Goal: Check status: Check status

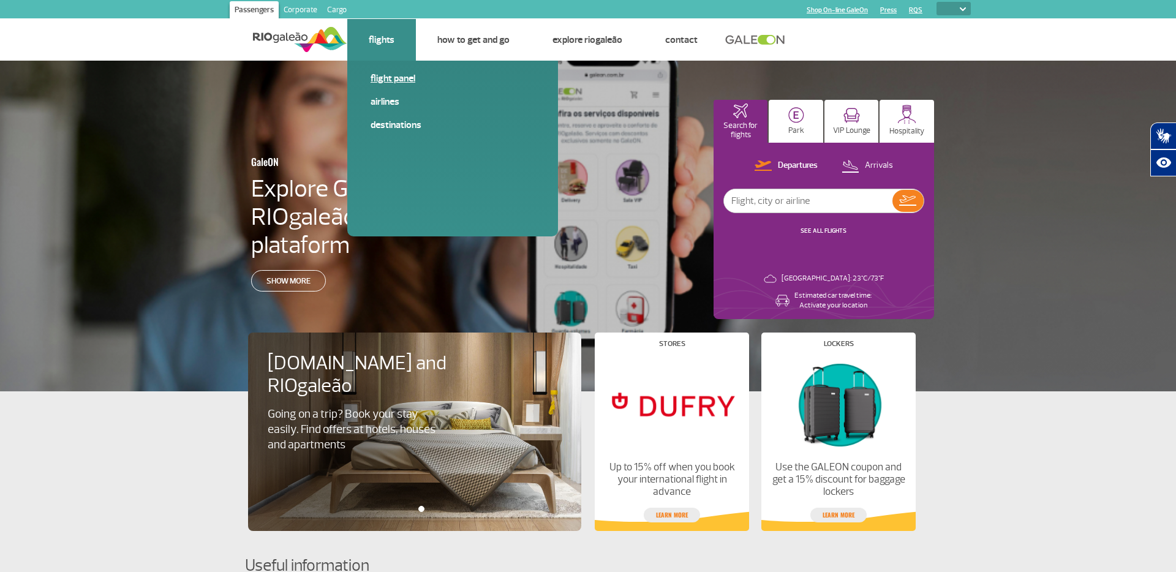
click at [393, 80] on link "Flight panel" at bounding box center [453, 78] width 164 height 13
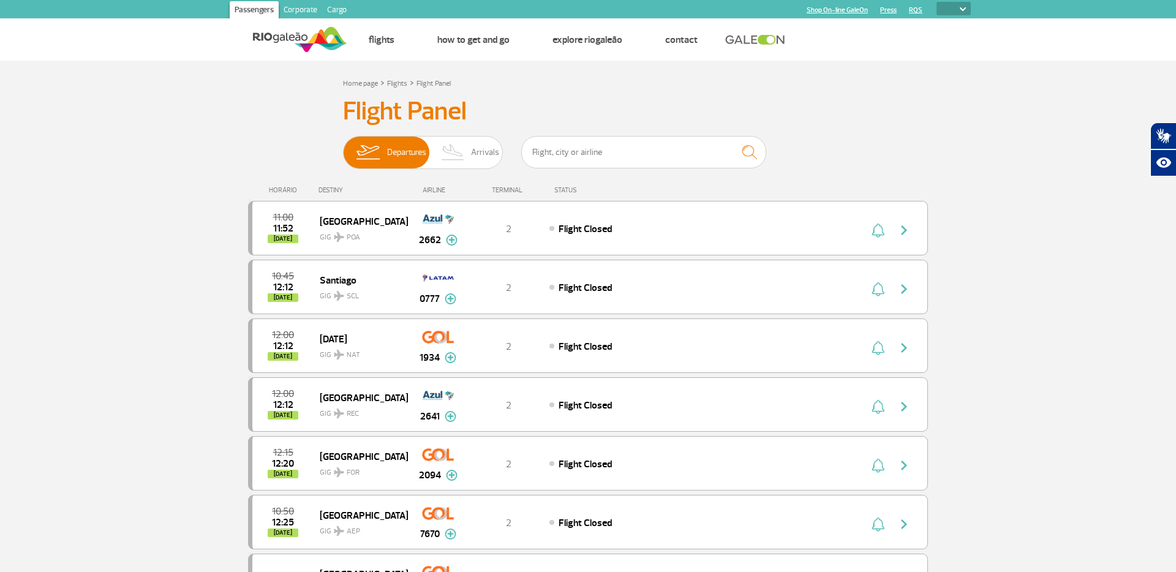
click at [962, 9] on img at bounding box center [963, 9] width 6 height 4
click at [963, 11] on select "PT ENG ESP" at bounding box center [954, 8] width 34 height 13
select select "en"
click at [937, 2] on select "PT ENG ESP" at bounding box center [954, 8] width 34 height 13
click at [965, 10] on img at bounding box center [963, 9] width 6 height 4
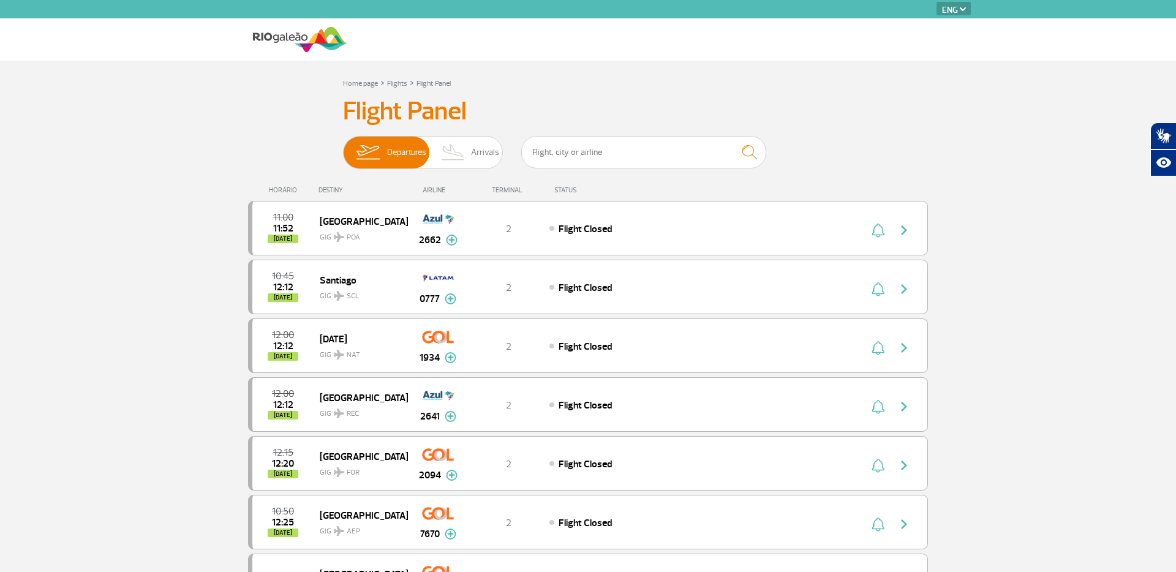
click at [964, 12] on select "PT ENG ESP" at bounding box center [954, 8] width 34 height 13
select select "pt-BR"
click at [937, 2] on select "PT ENG ESP" at bounding box center [954, 8] width 34 height 13
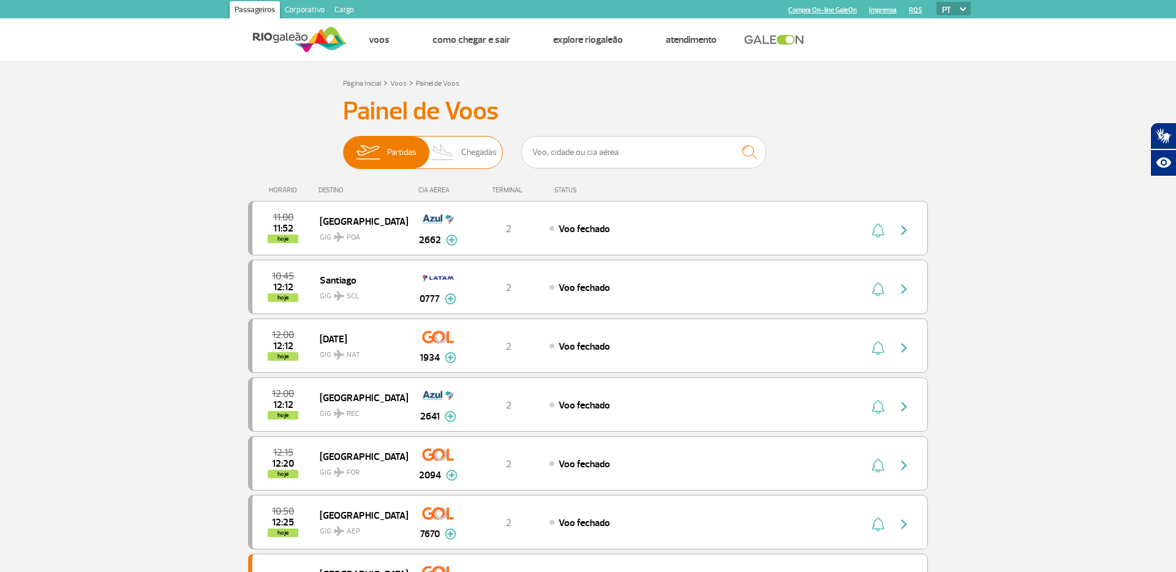
click at [455, 148] on img at bounding box center [443, 153] width 36 height 32
click at [343, 146] on input "Partidas Chegadas" at bounding box center [343, 146] width 0 height 0
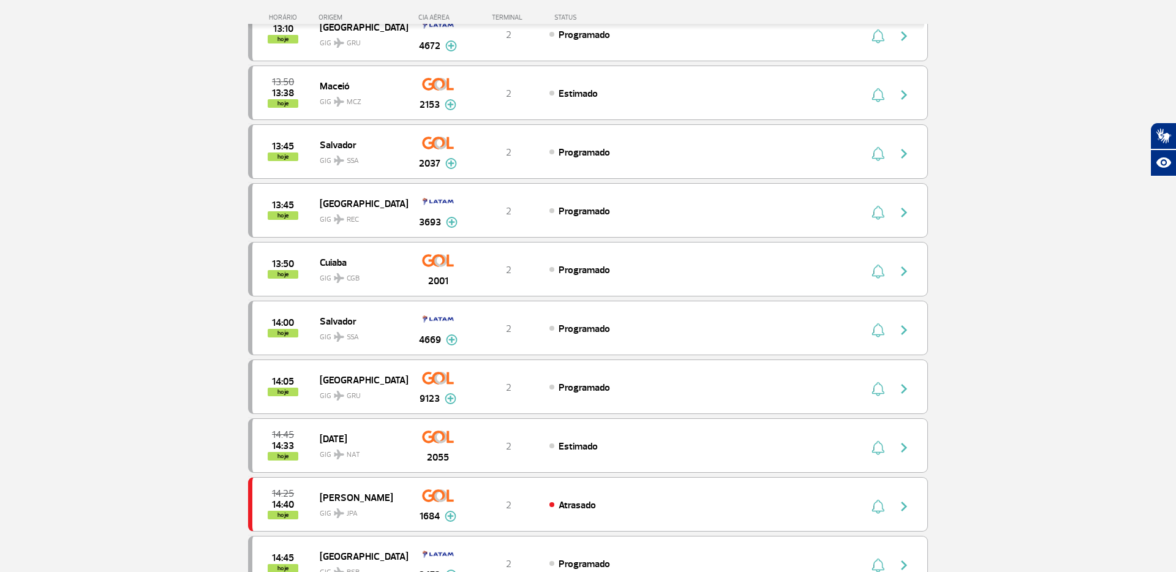
scroll to position [1087, 0]
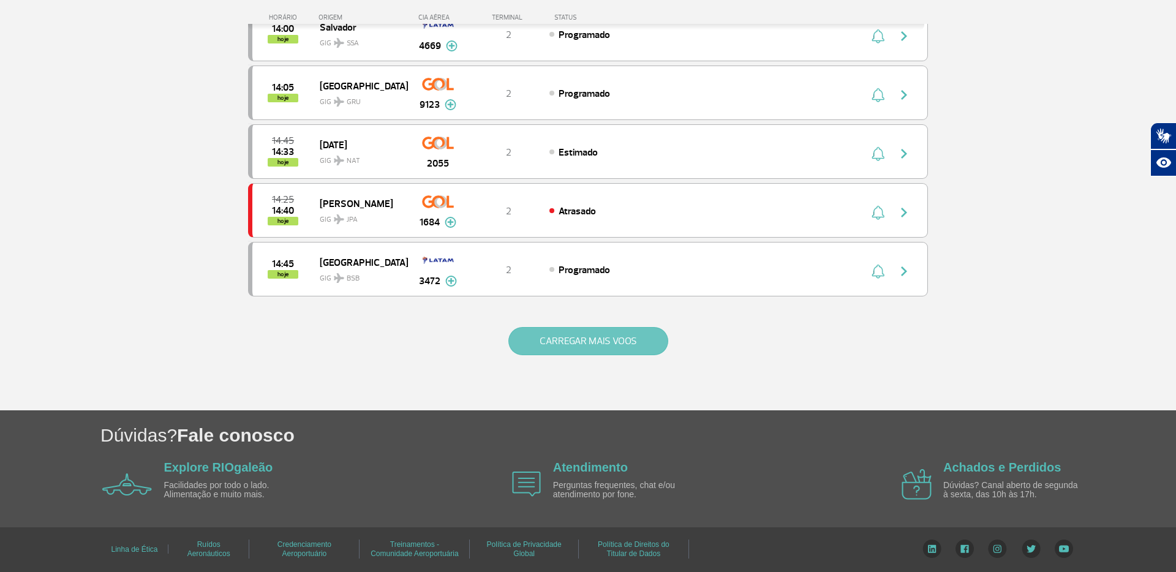
click at [545, 342] on button "CARREGAR MAIS VOOS" at bounding box center [588, 341] width 160 height 28
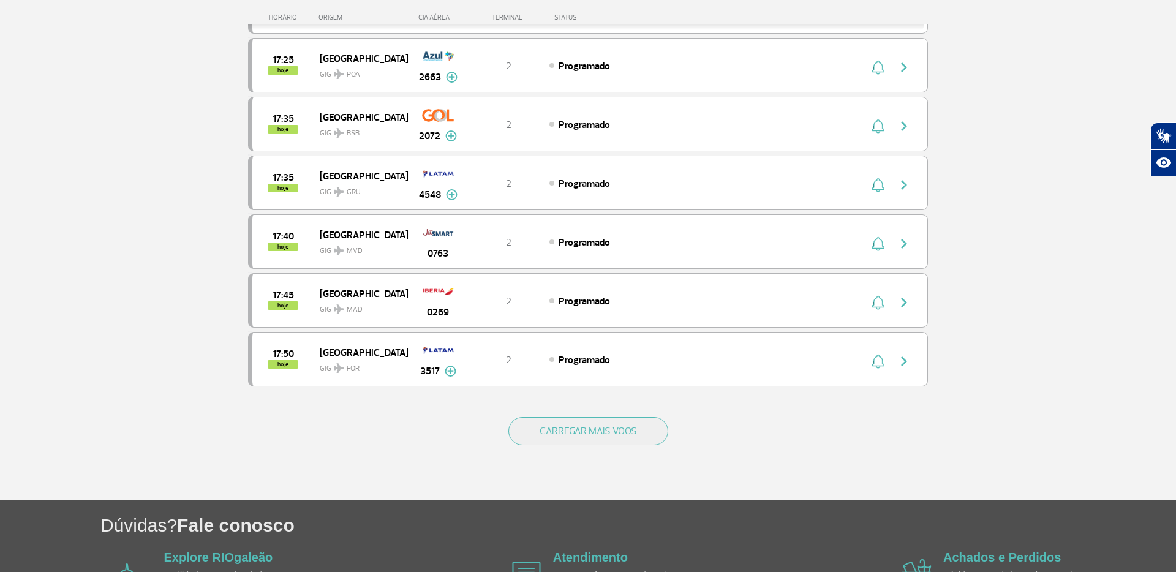
scroll to position [2264, 0]
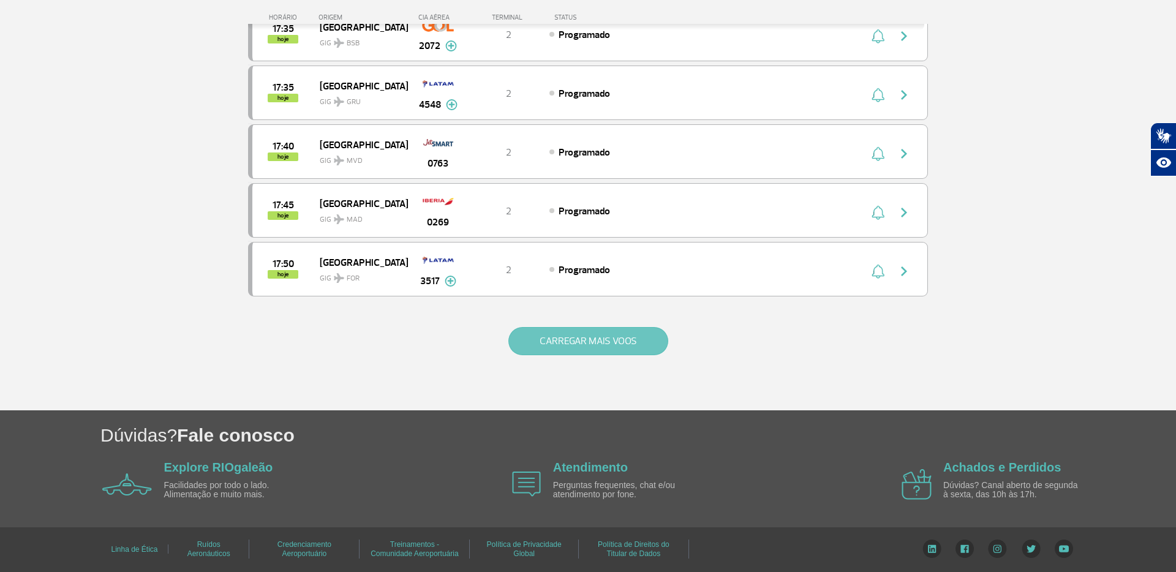
drag, startPoint x: 561, startPoint y: 320, endPoint x: 567, endPoint y: 328, distance: 10.4
click at [562, 320] on div "CARREGAR MAIS VOOS" at bounding box center [588, 361] width 680 height 99
click at [567, 330] on button "CARREGAR MAIS VOOS" at bounding box center [588, 341] width 160 height 28
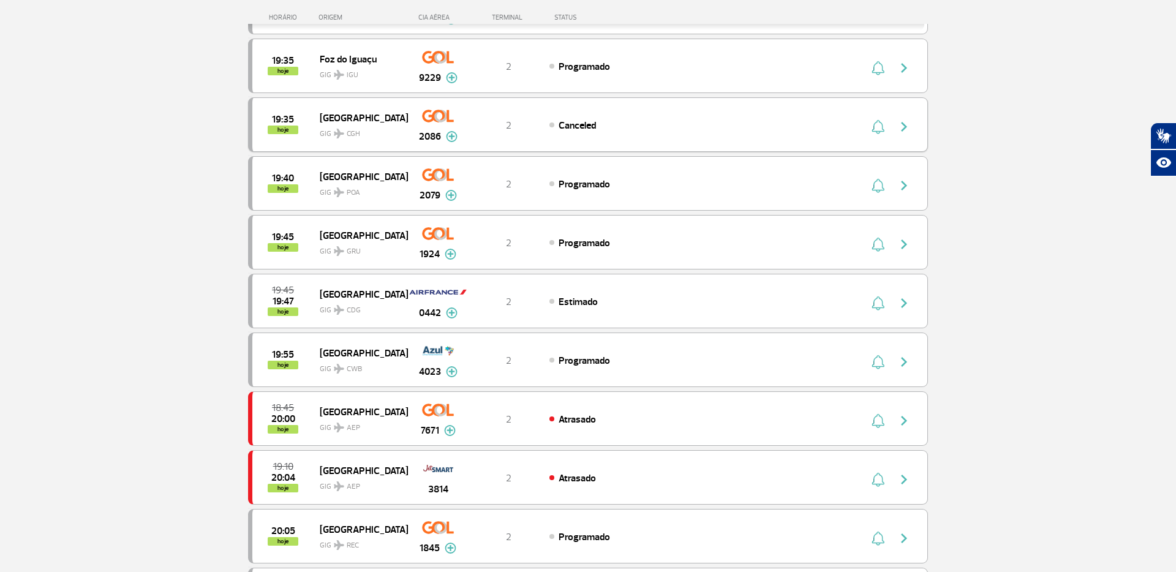
scroll to position [3440, 0]
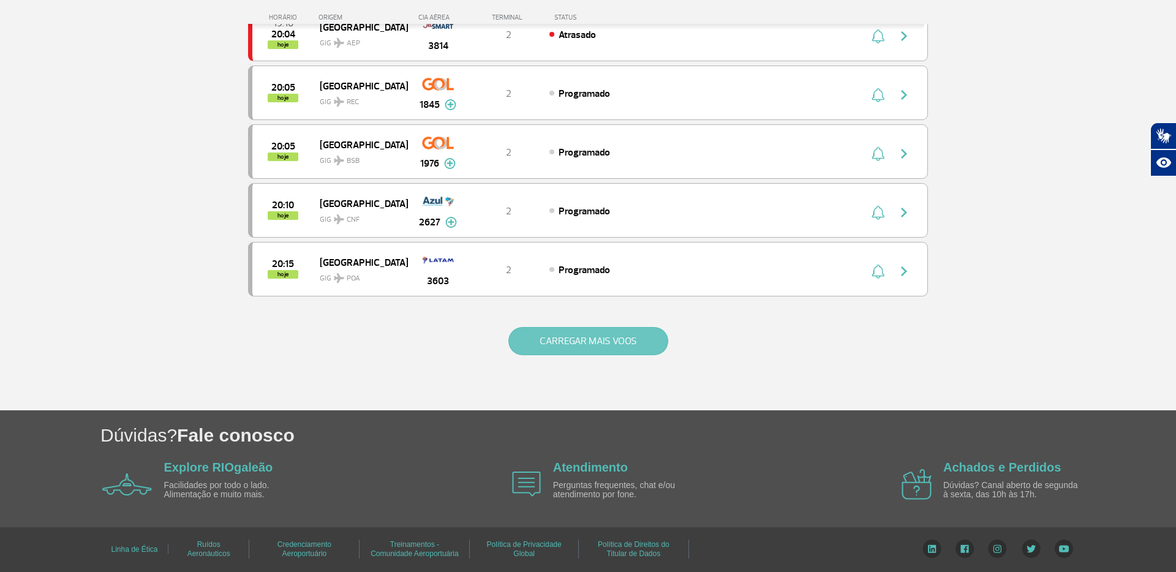
click at [586, 333] on button "CARREGAR MAIS VOOS" at bounding box center [588, 341] width 160 height 28
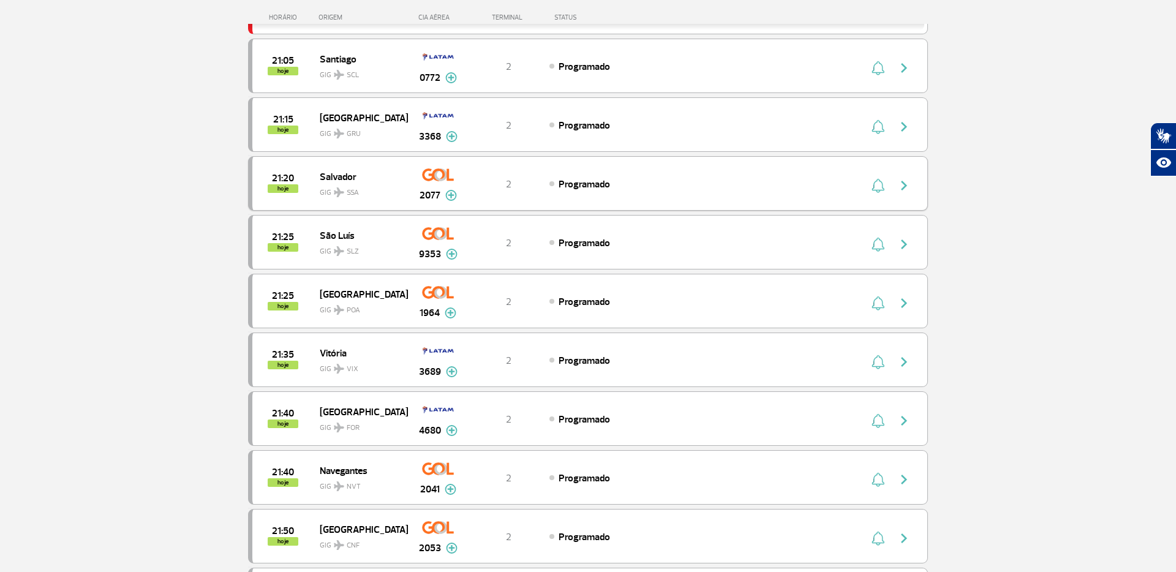
scroll to position [4616, 0]
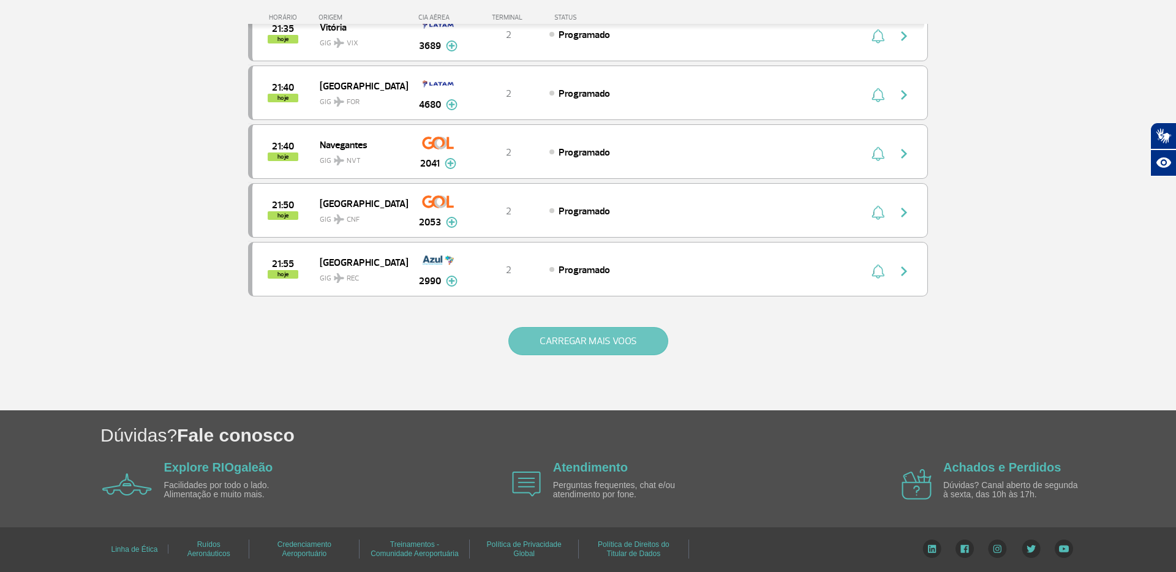
click at [587, 333] on button "CARREGAR MAIS VOOS" at bounding box center [588, 341] width 160 height 28
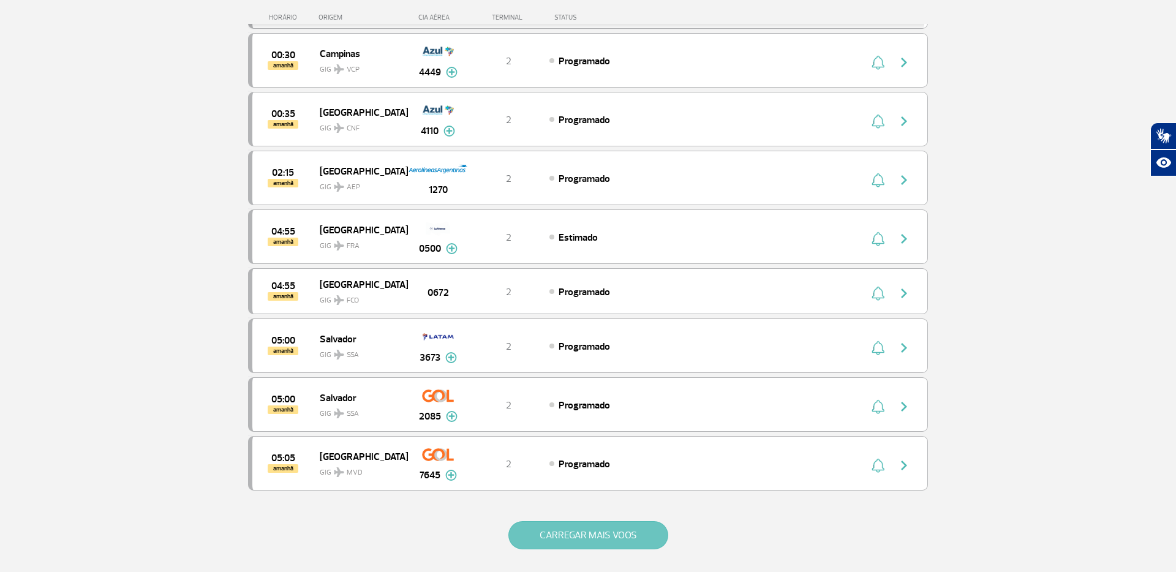
scroll to position [5784, 0]
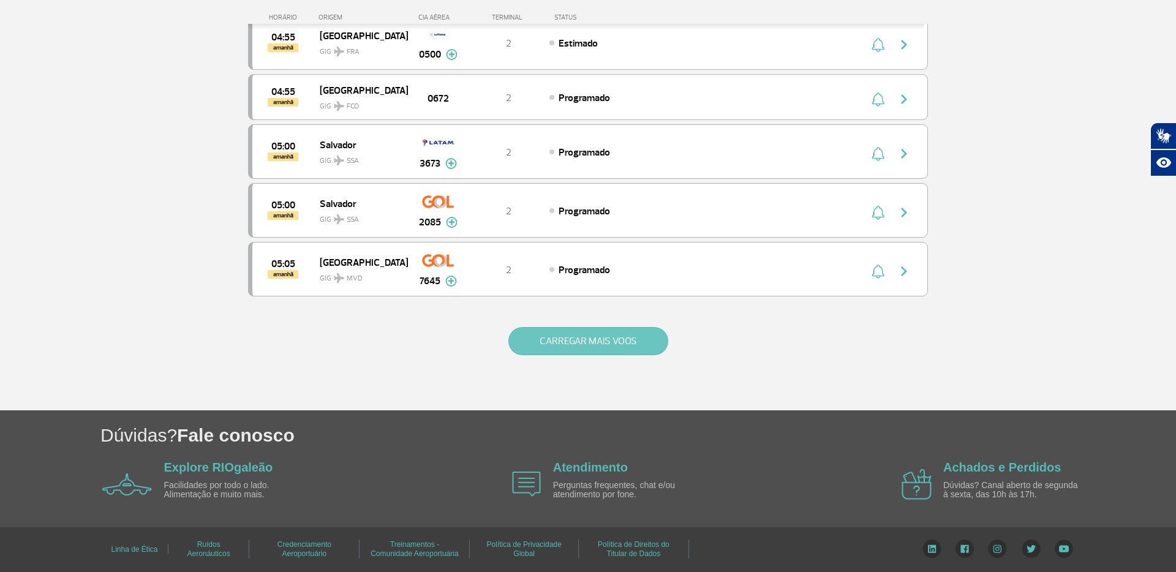
click at [587, 334] on button "CARREGAR MAIS VOOS" at bounding box center [588, 341] width 160 height 28
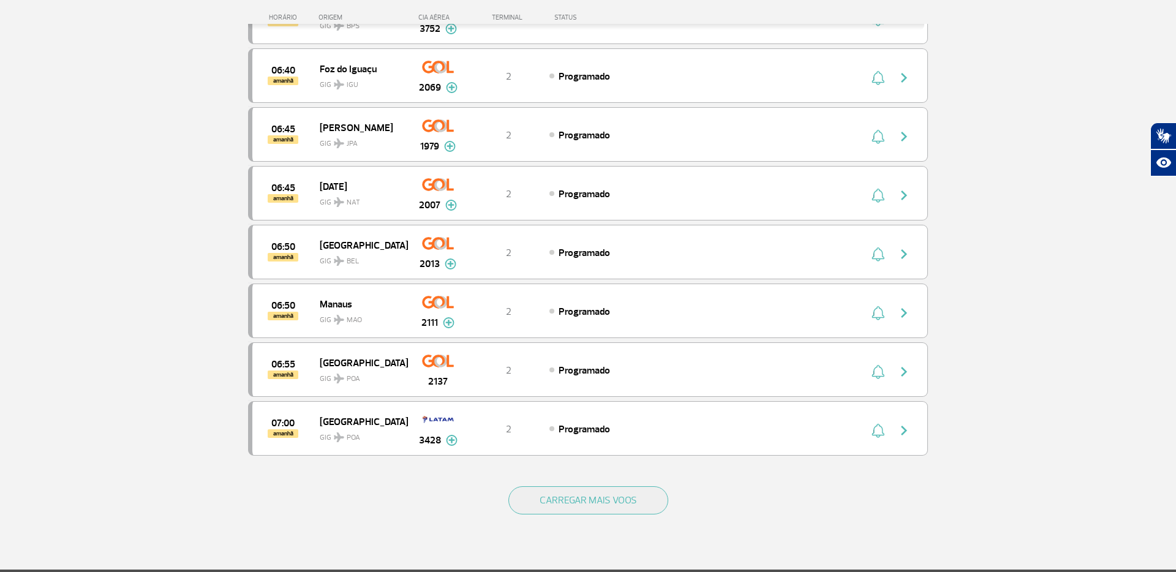
scroll to position [6960, 0]
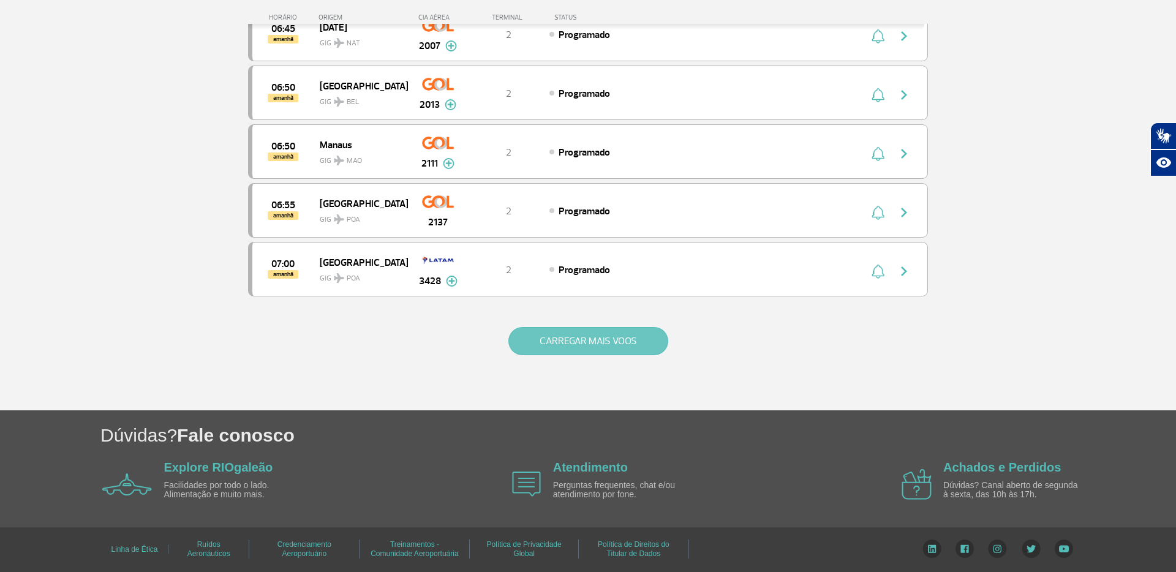
click at [591, 333] on button "CARREGAR MAIS VOOS" at bounding box center [588, 341] width 160 height 28
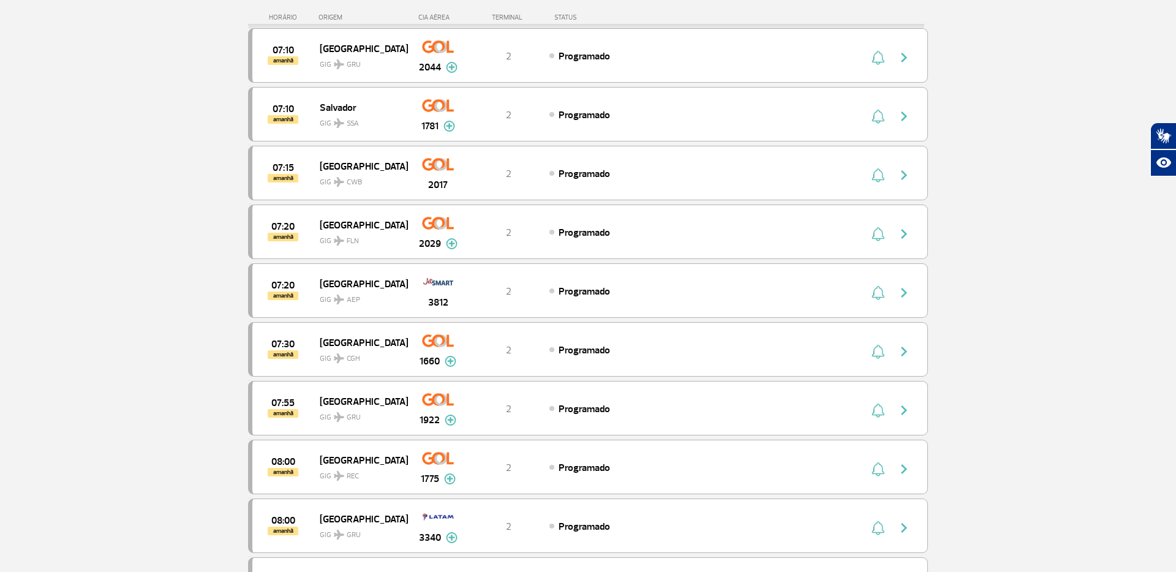
scroll to position [8136, 0]
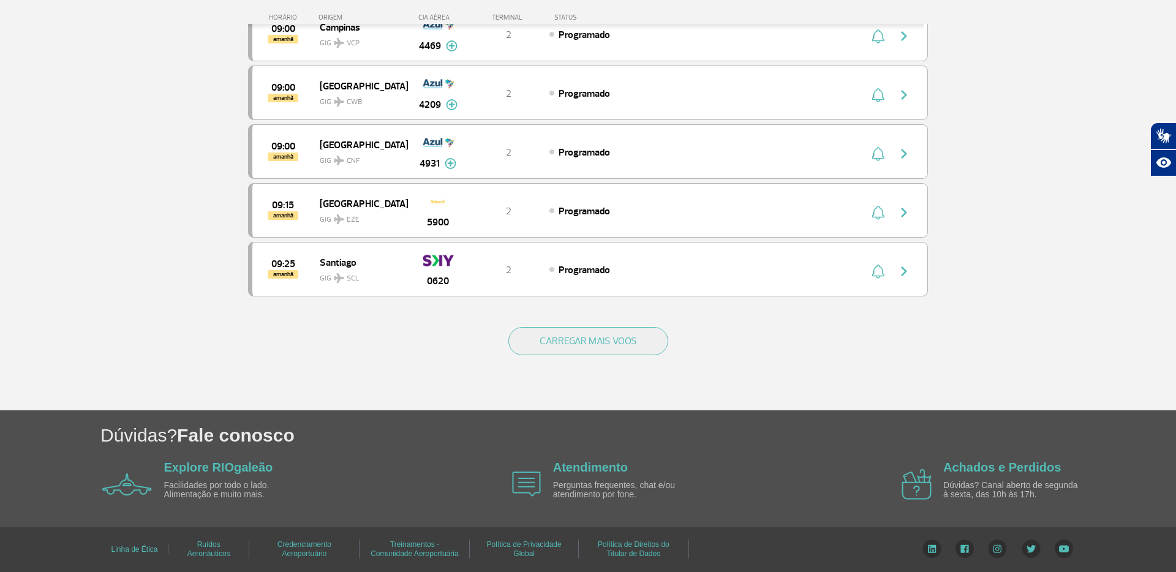
click at [590, 334] on button "CARREGAR MAIS VOOS" at bounding box center [588, 341] width 160 height 28
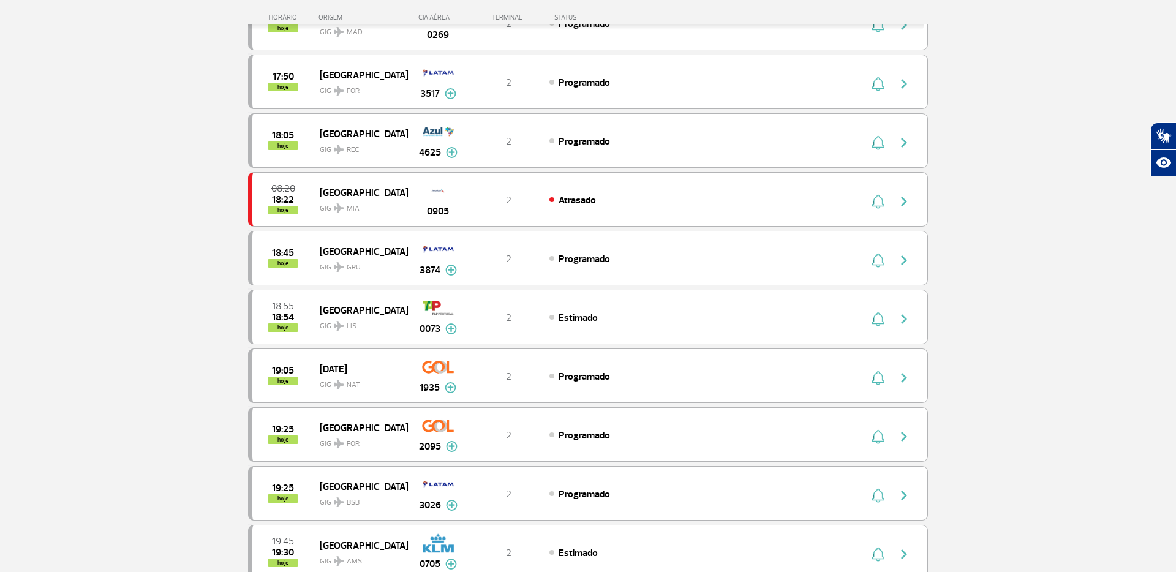
scroll to position [2452, 0]
click at [387, 325] on span "GIG LIS" at bounding box center [359, 322] width 78 height 18
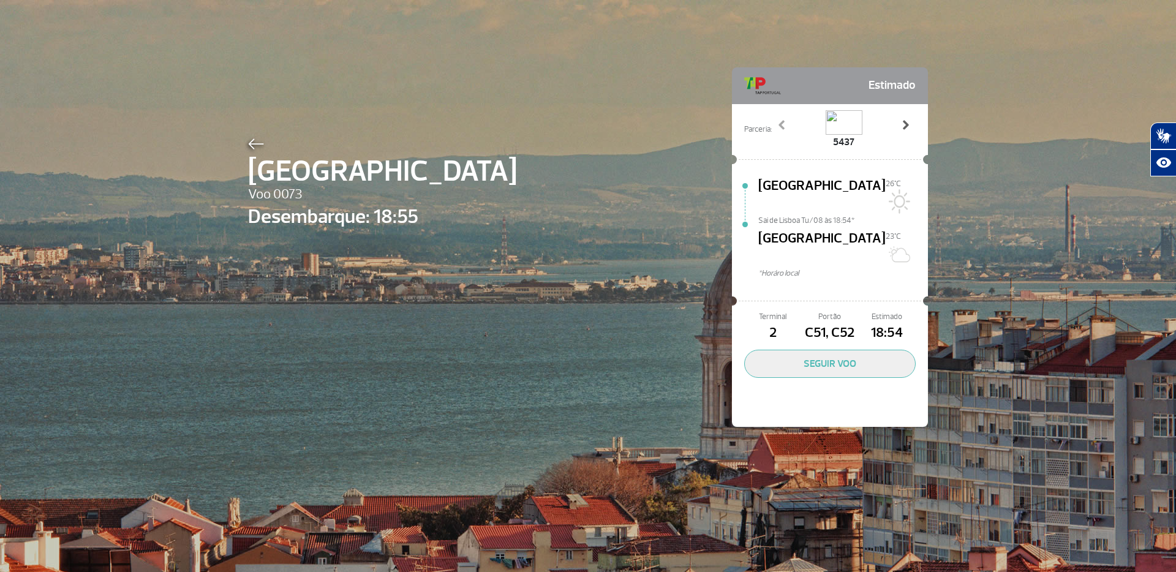
click at [900, 127] on span at bounding box center [905, 125] width 12 height 12
click at [782, 121] on span at bounding box center [782, 125] width 12 height 12
click at [768, 350] on button "SEGUIR VOO" at bounding box center [830, 364] width 172 height 28
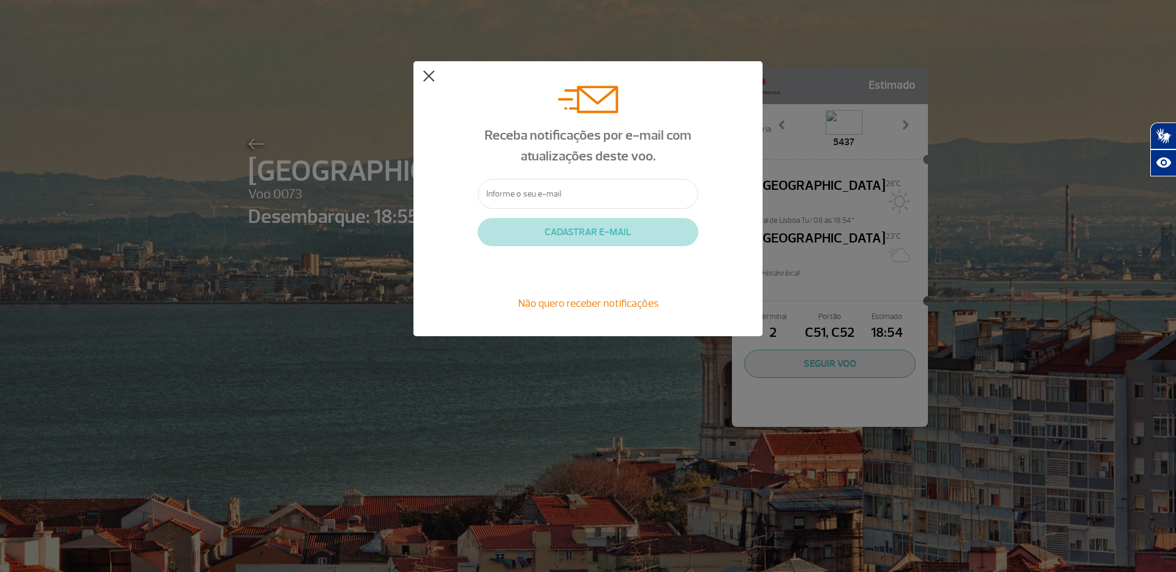
drag, startPoint x: 431, startPoint y: 78, endPoint x: 395, endPoint y: 73, distance: 37.2
click at [428, 78] on button at bounding box center [429, 76] width 12 height 12
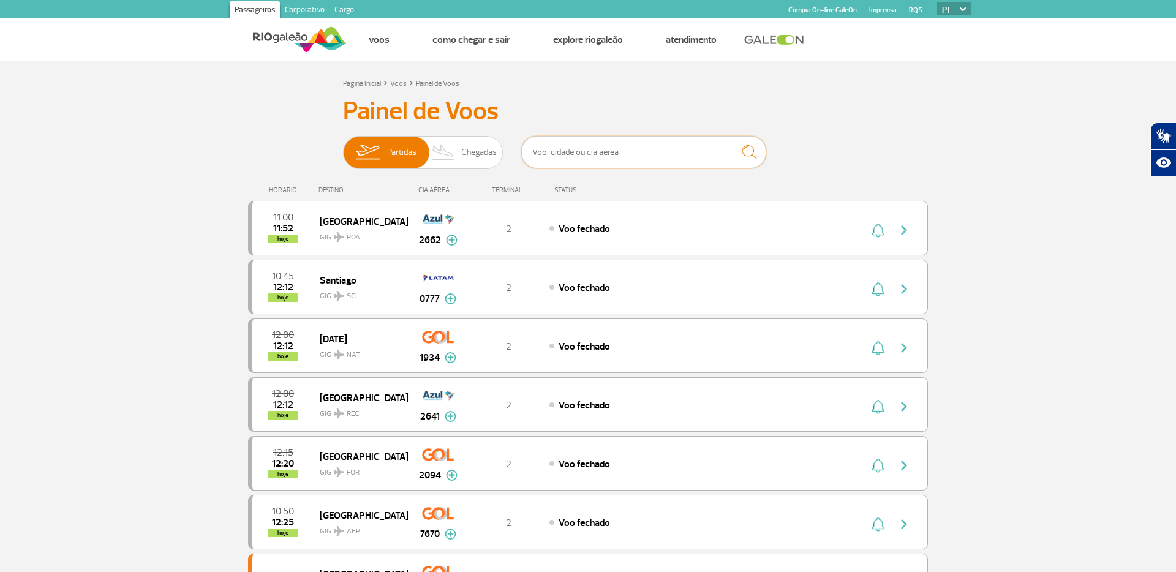
click at [677, 156] on input "text" at bounding box center [643, 152] width 245 height 32
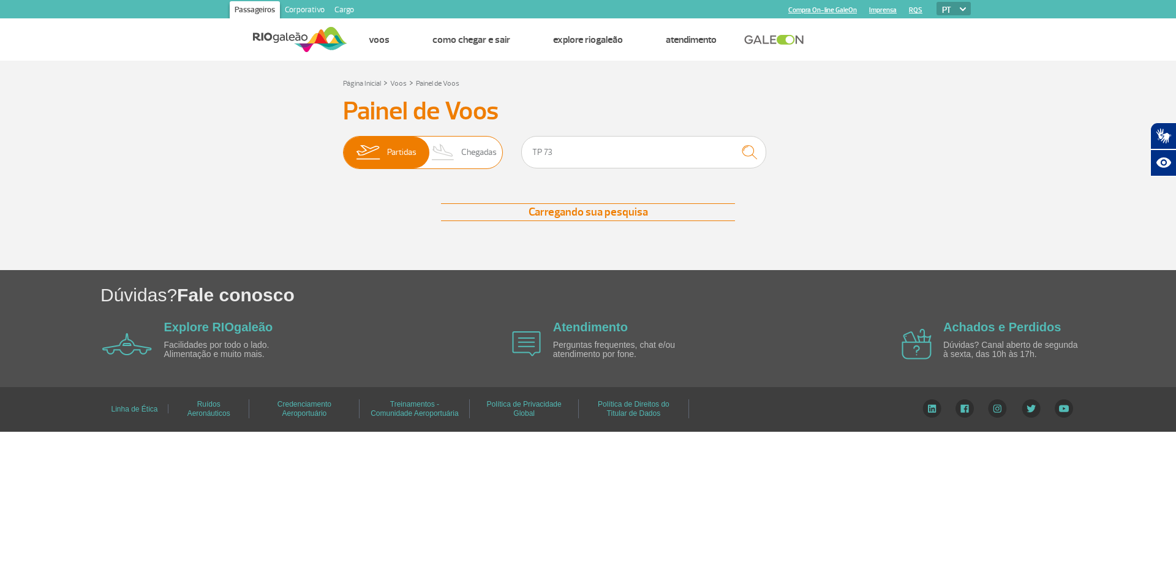
click at [467, 150] on span "Chegadas" at bounding box center [479, 153] width 36 height 32
click at [343, 146] on input "Partidas Chegadas" at bounding box center [343, 146] width 0 height 0
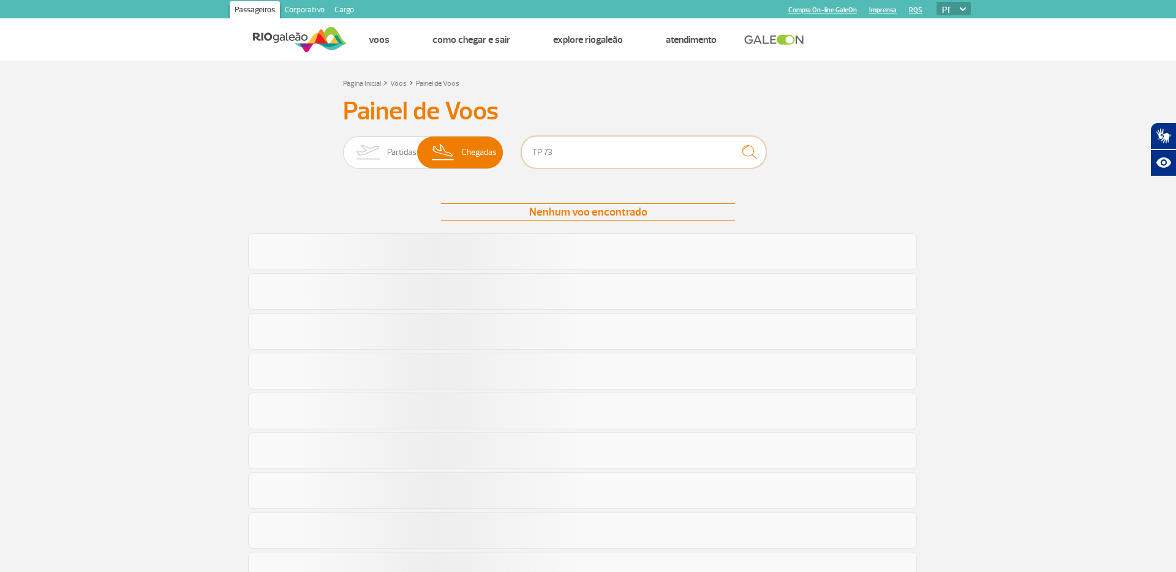
click at [545, 151] on input "TP 73" at bounding box center [643, 152] width 245 height 32
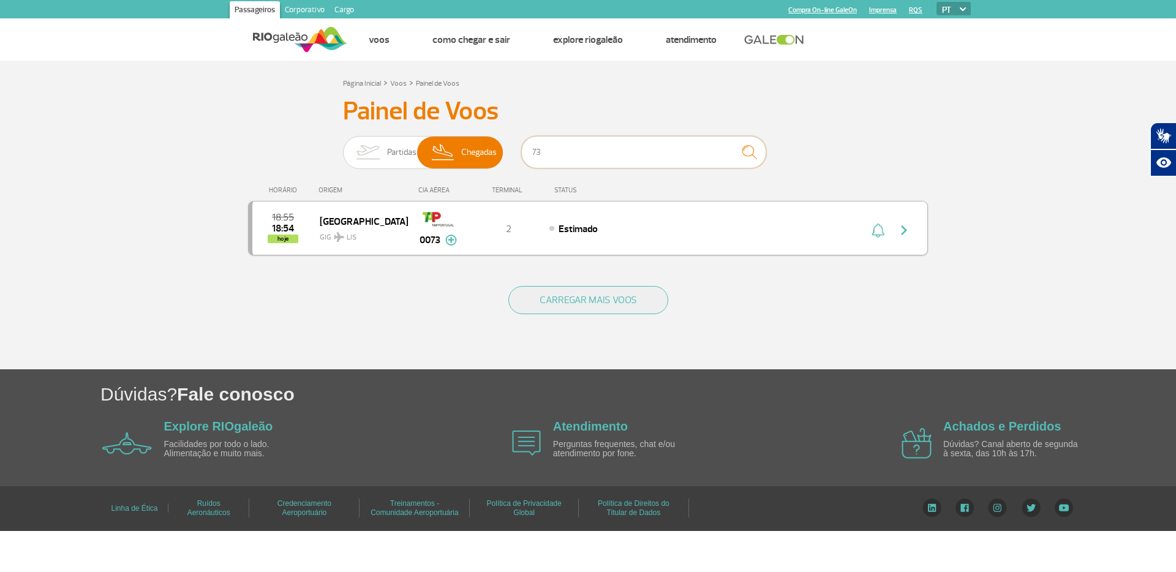
type input "73"
click at [451, 239] on img at bounding box center [451, 240] width 12 height 11
click at [452, 242] on img at bounding box center [451, 240] width 12 height 11
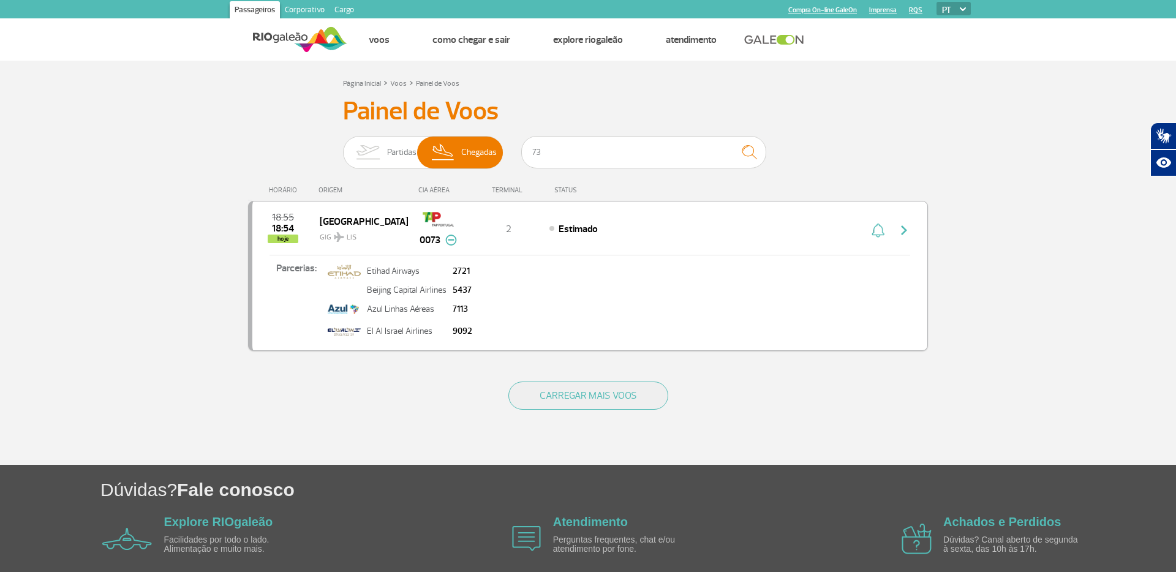
click at [608, 233] on div "Estimado" at bounding box center [685, 228] width 270 height 13
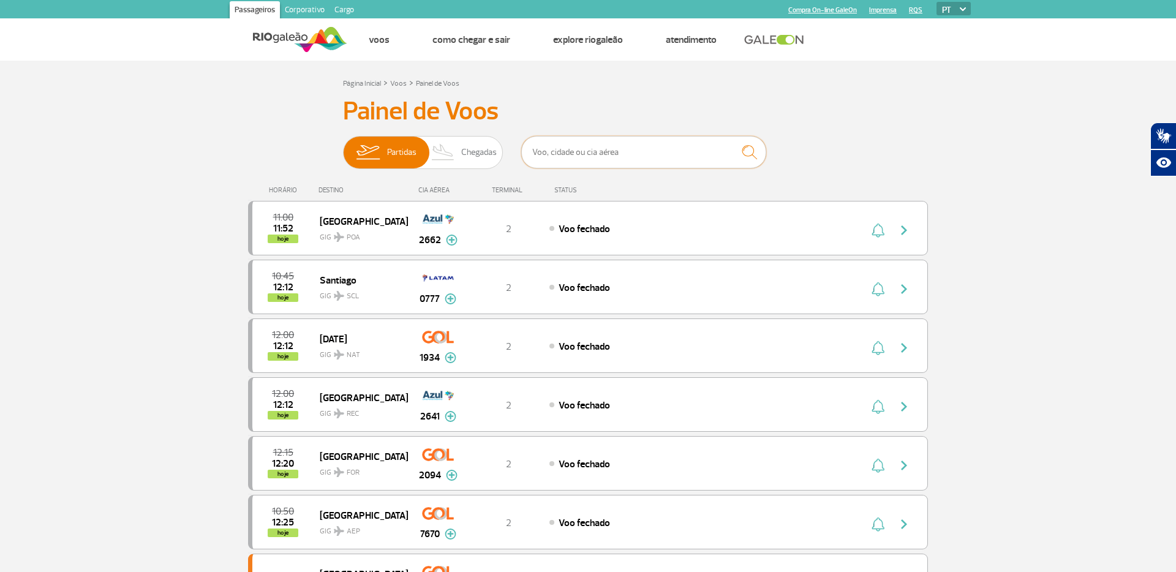
click at [560, 152] on input "text" at bounding box center [643, 152] width 245 height 32
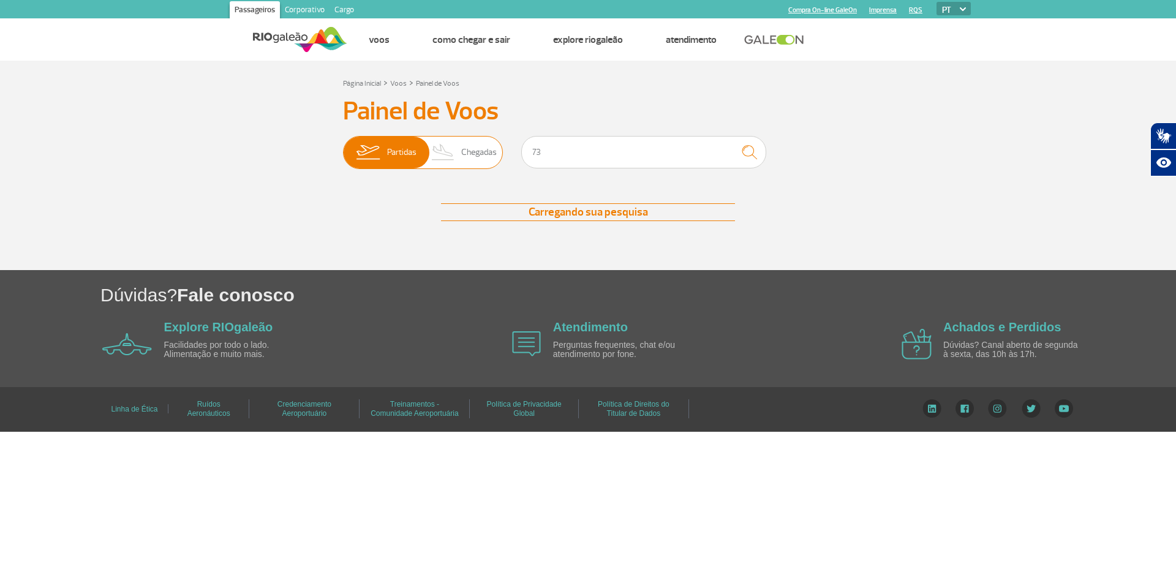
click at [474, 154] on span "Chegadas" at bounding box center [479, 153] width 36 height 32
click at [343, 146] on input "Partidas Chegadas" at bounding box center [343, 146] width 0 height 0
click at [532, 153] on input "73" at bounding box center [643, 152] width 245 height 32
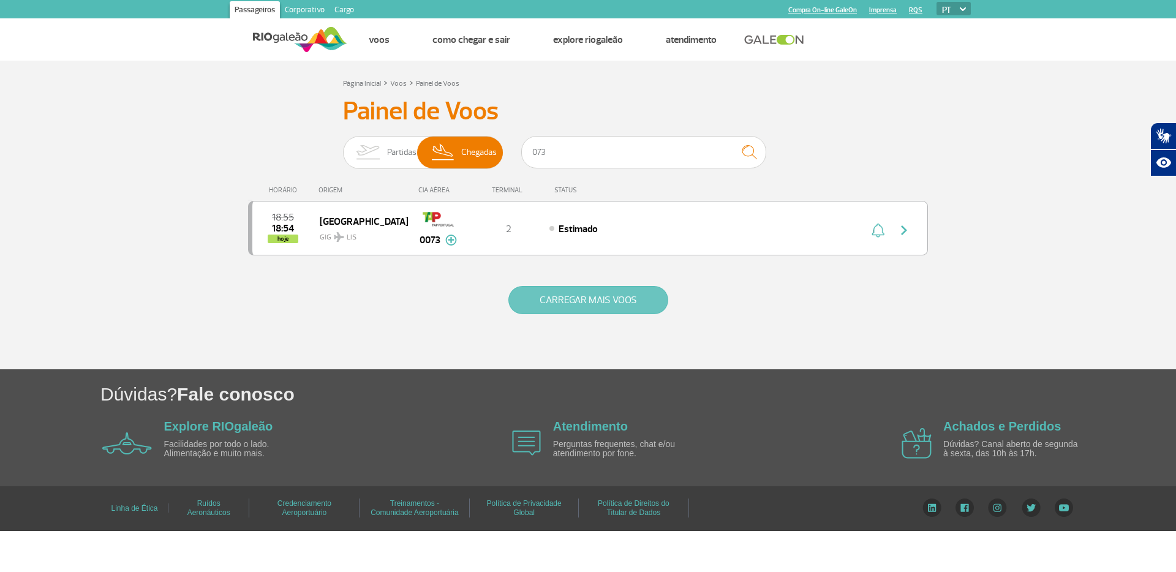
click at [602, 308] on button "CARREGAR MAIS VOOS" at bounding box center [588, 300] width 160 height 28
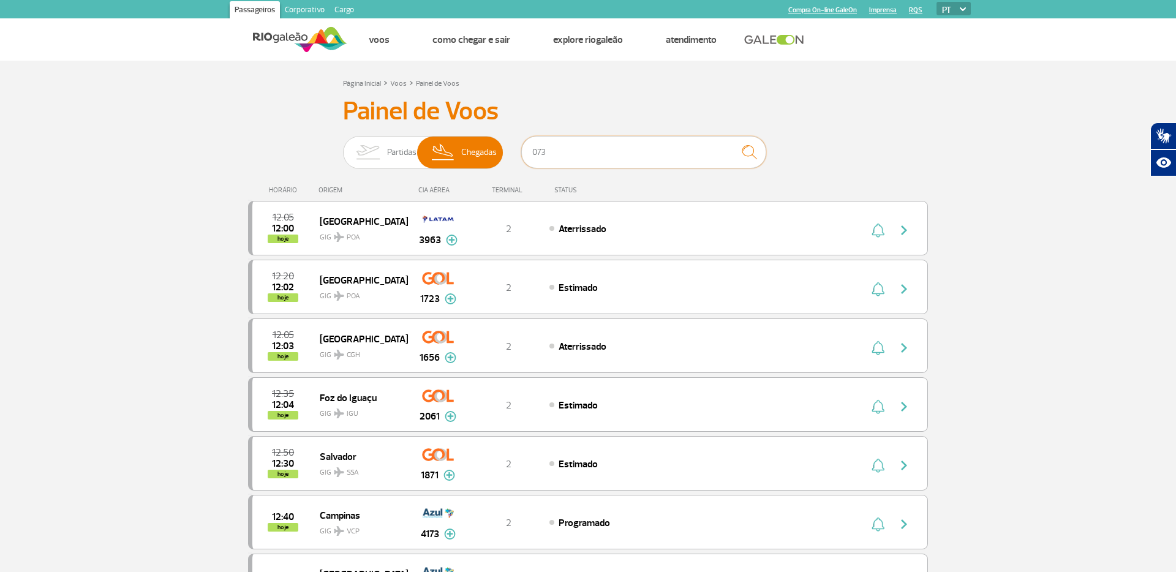
click at [591, 150] on input "073" at bounding box center [643, 152] width 245 height 32
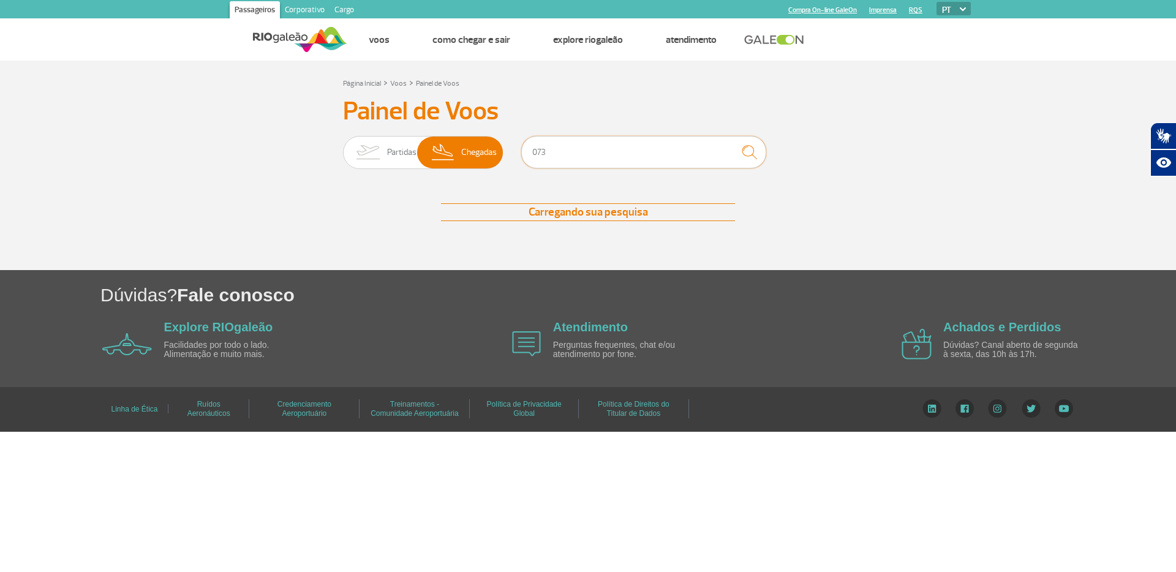
type input "073"
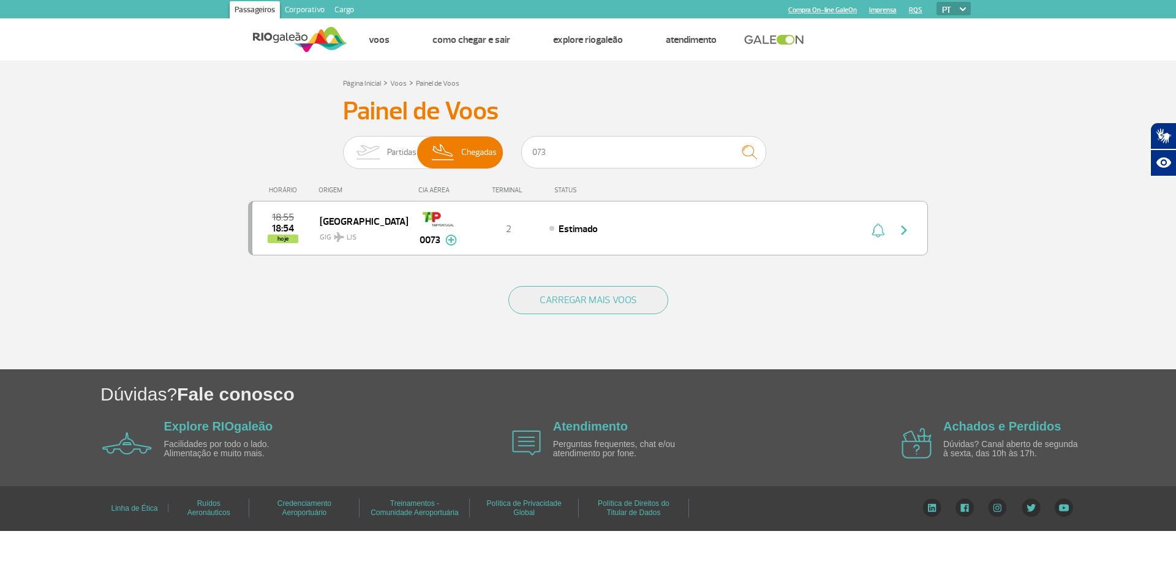
click at [200, 133] on section "Página Inicial > Voos > Painel de Voos Painel de Voos Partidas Chegadas 073 18:…" at bounding box center [588, 215] width 1176 height 309
